Goal: Task Accomplishment & Management: Manage account settings

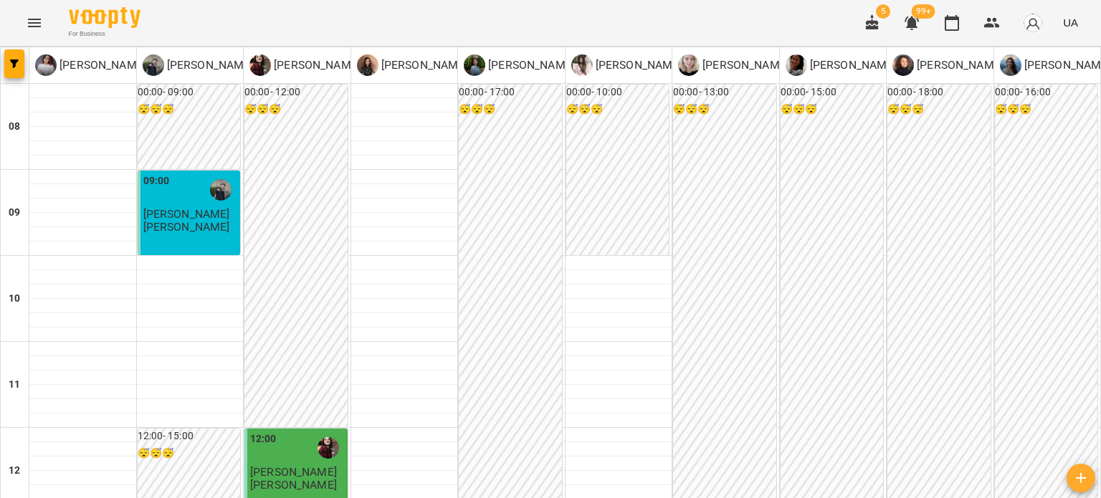
scroll to position [287, 0]
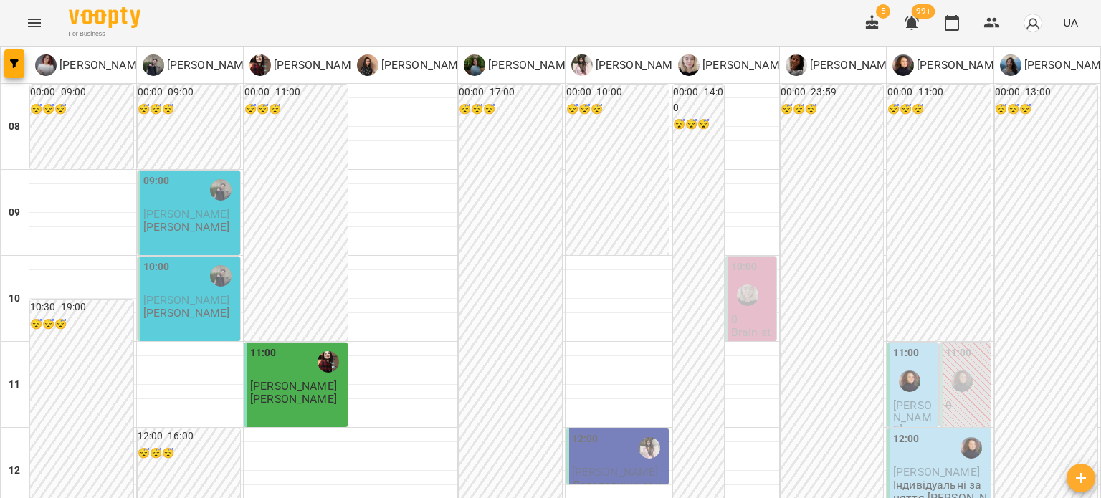
scroll to position [670, 0]
click at [209, 57] on p "[PERSON_NAME]" at bounding box center [209, 65] width 90 height 17
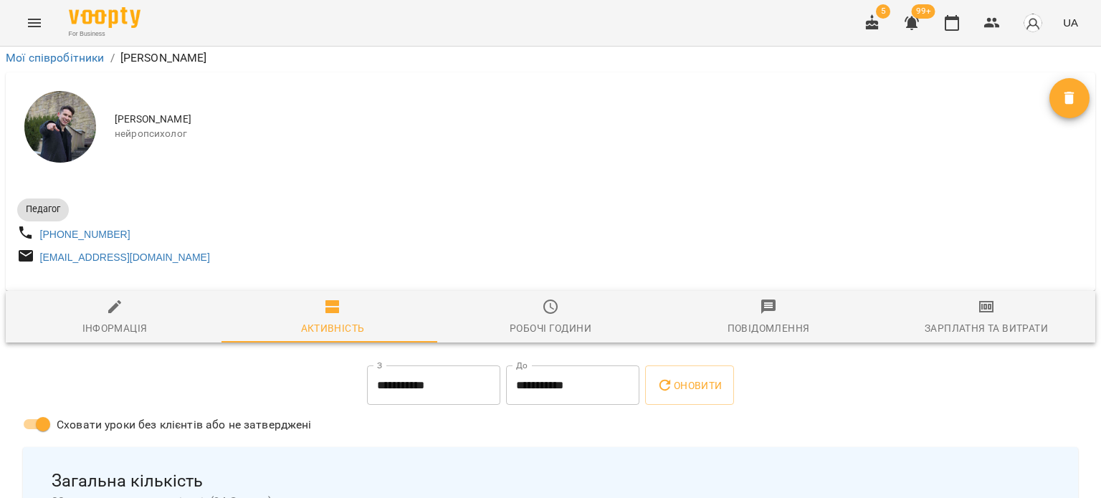
scroll to position [1506, 0]
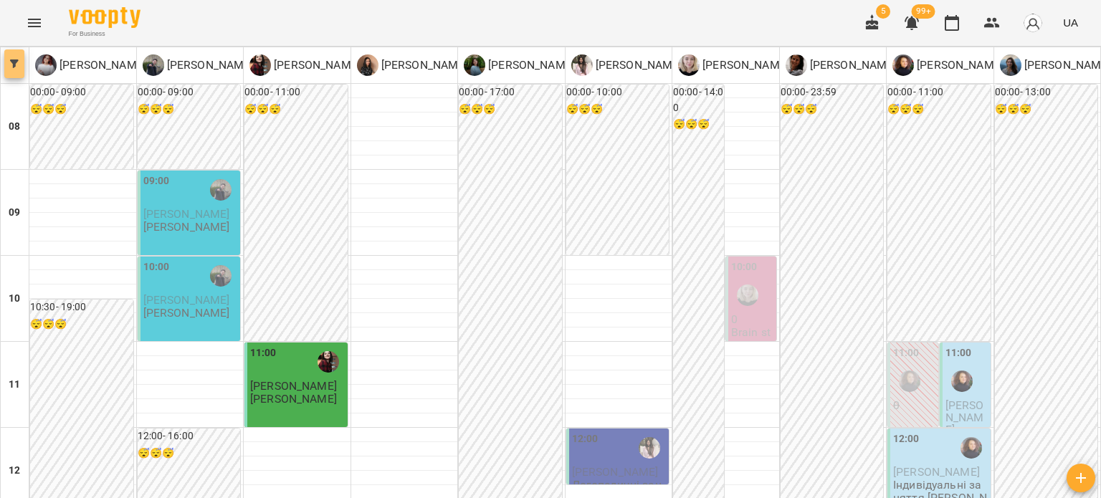
click at [14, 68] on button "button" at bounding box center [14, 63] width 20 height 29
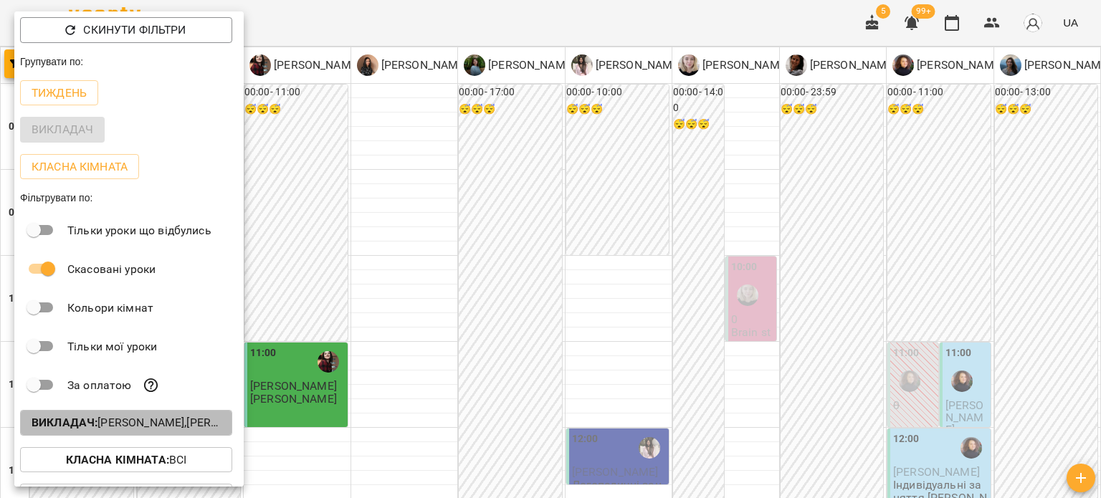
click at [170, 428] on p "Викладач : [PERSON_NAME],[PERSON_NAME],[PERSON_NAME],[PERSON_NAME],[PERSON_NAME…" at bounding box center [126, 422] width 189 height 17
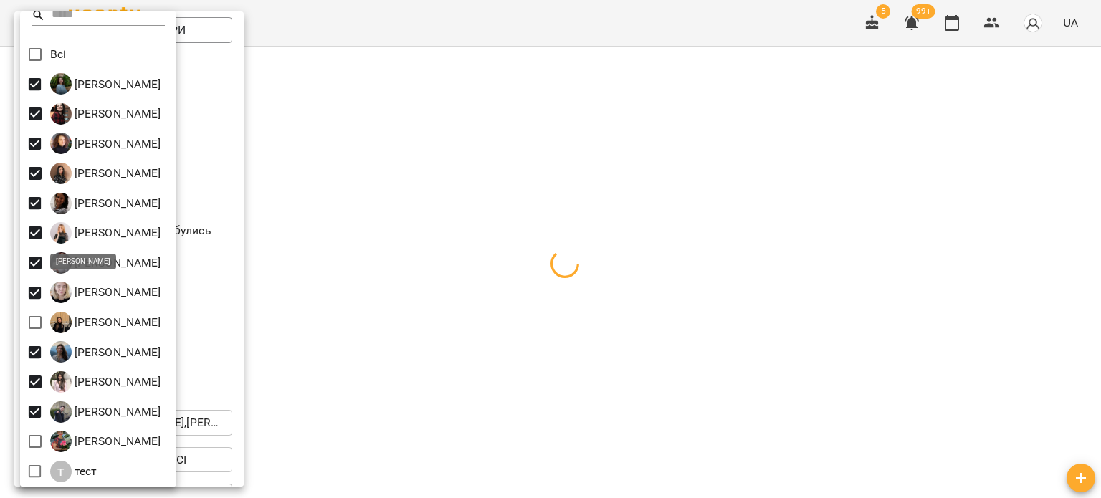
scroll to position [12, 0]
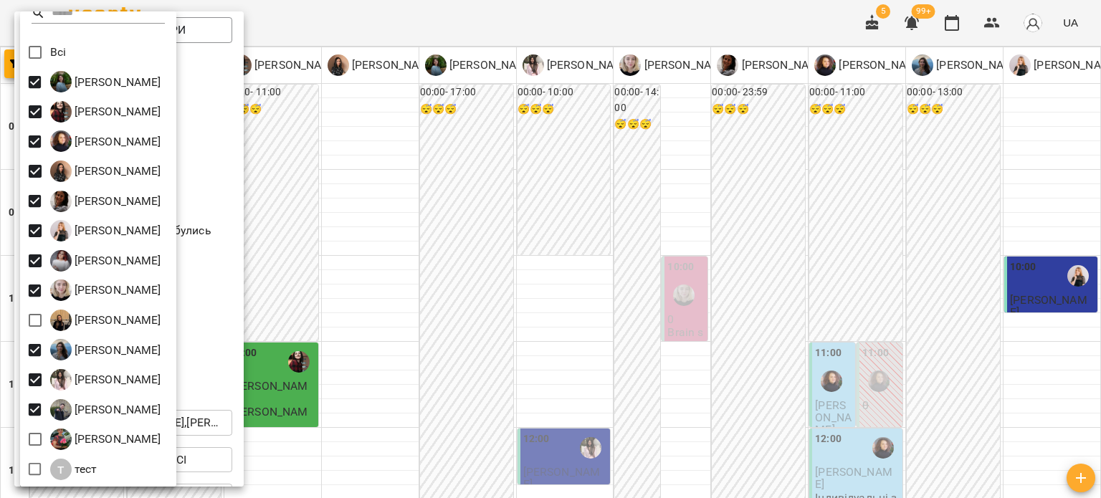
click at [424, 282] on div at bounding box center [550, 249] width 1101 height 498
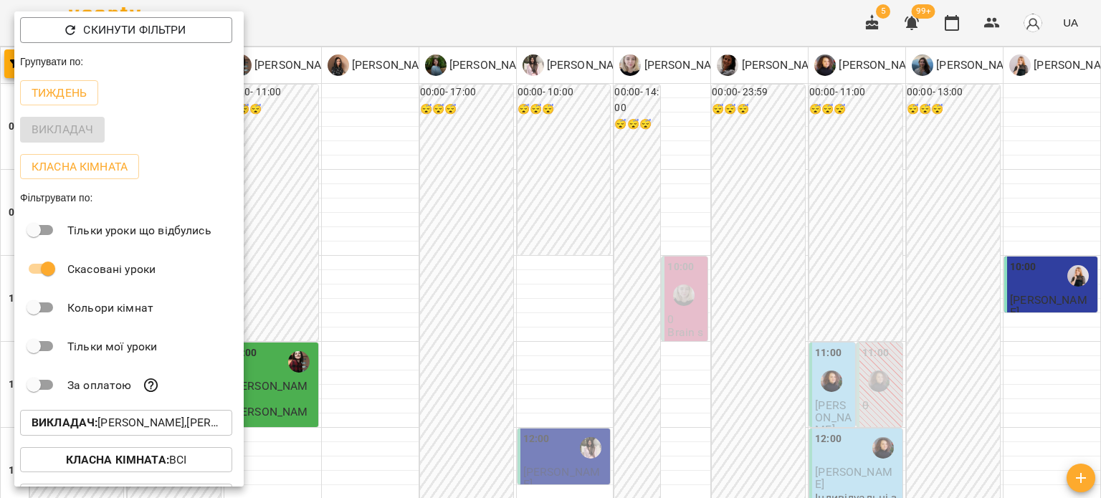
click at [424, 282] on div at bounding box center [550, 249] width 1101 height 498
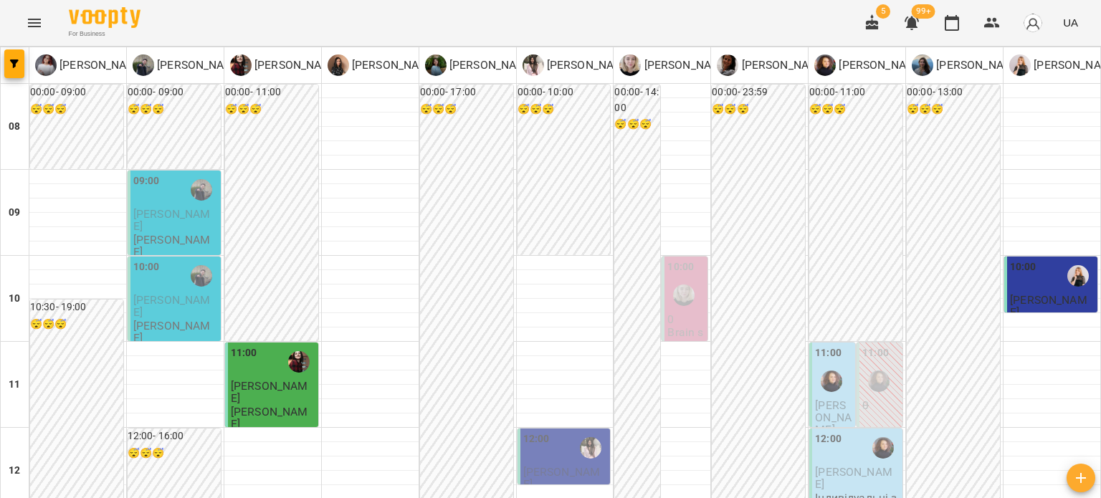
scroll to position [598, 0]
